Goal: Task Accomplishment & Management: Manage account settings

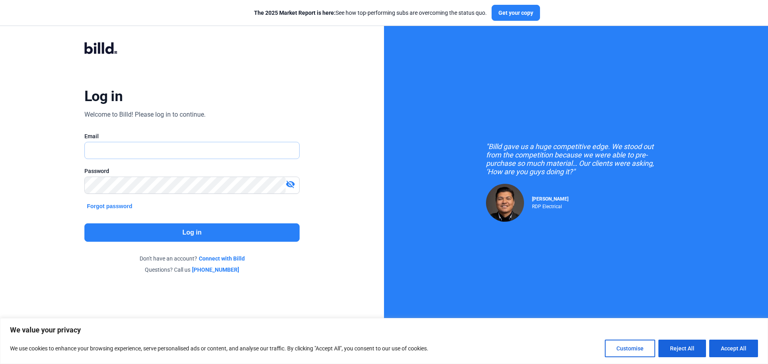
click at [104, 148] on input "text" at bounding box center [187, 150] width 205 height 16
type input "[EMAIL_ADDRESS][DOMAIN_NAME]"
click at [291, 183] on mat-icon "visibility_off" at bounding box center [290, 184] width 10 height 10
click at [207, 233] on button "Log in" at bounding box center [191, 232] width 215 height 18
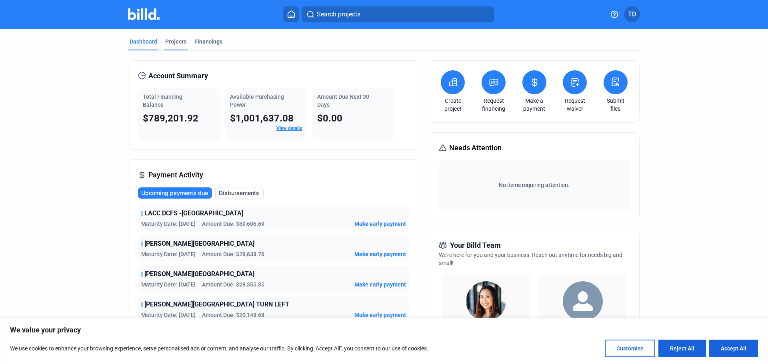
click at [171, 43] on div "Projects" at bounding box center [175, 42] width 21 height 8
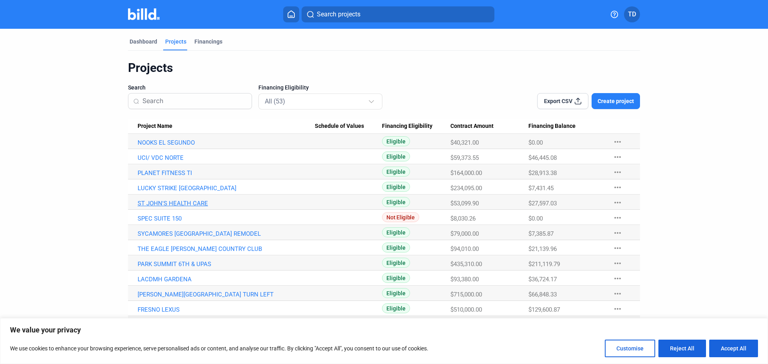
click at [173, 204] on link "ST JOHN'S HEALTH CARE" at bounding box center [226, 203] width 177 height 7
click at [156, 205] on link "ST JOHN'S HEALTH CARE" at bounding box center [226, 203] width 177 height 7
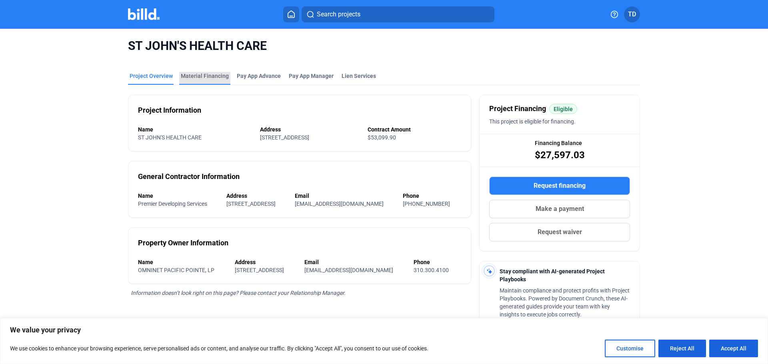
click at [202, 74] on div "Material Financing" at bounding box center [205, 76] width 48 height 8
